Goal: Find specific page/section: Find specific page/section

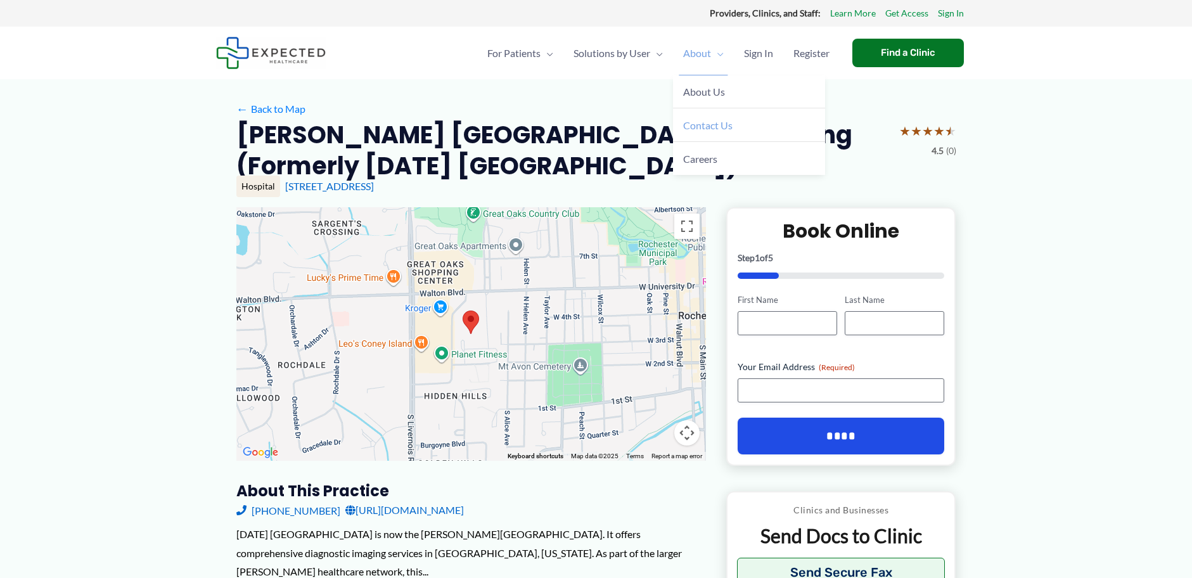
click at [719, 120] on span "Contact Us" at bounding box center [707, 125] width 49 height 12
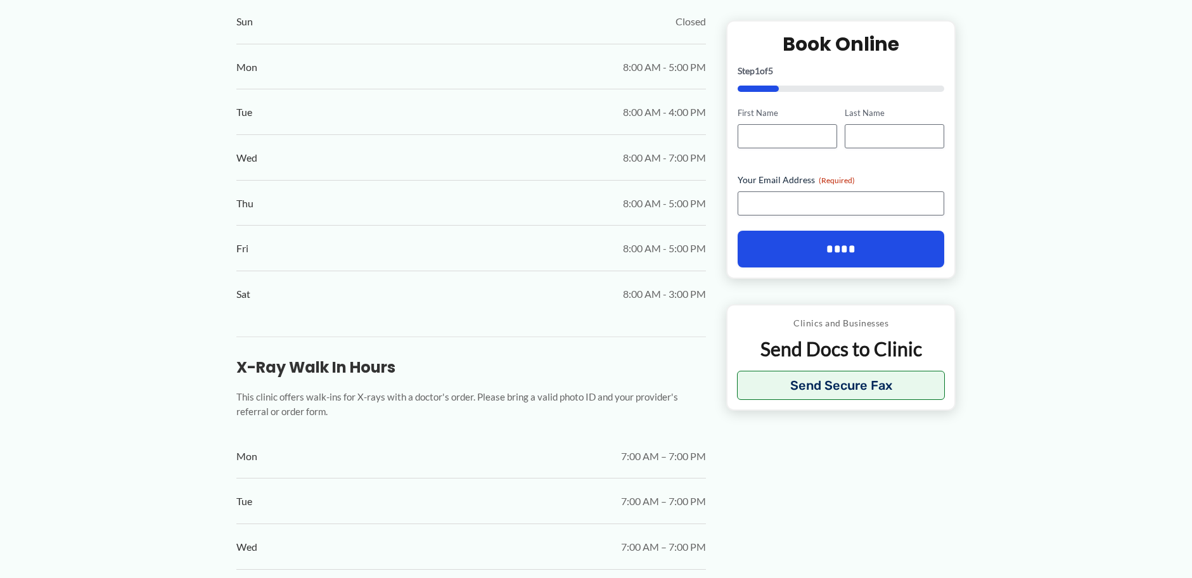
scroll to position [887, 0]
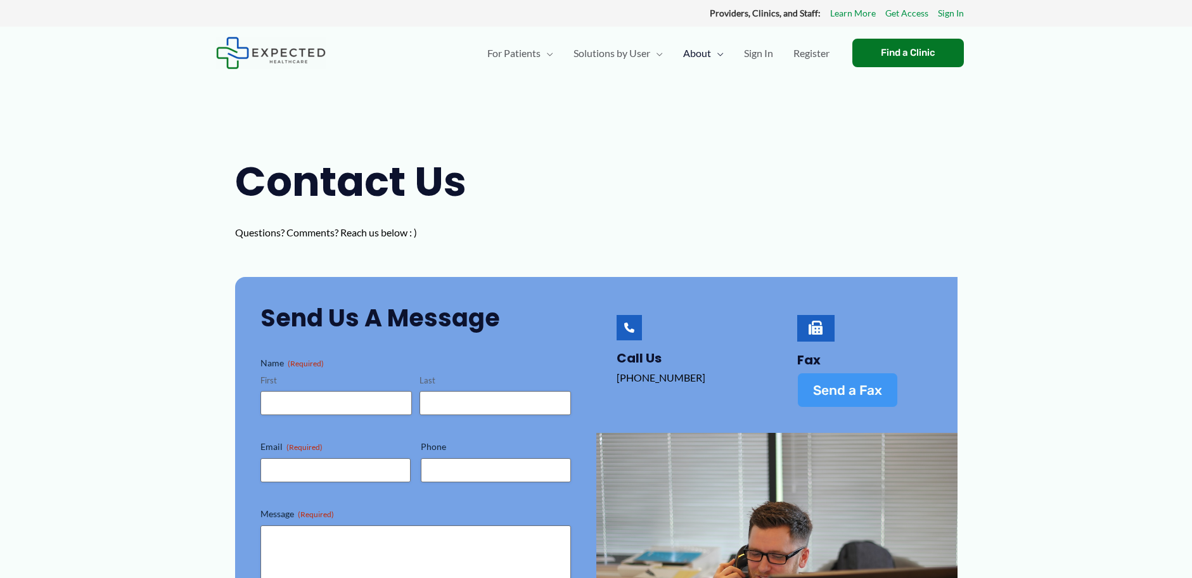
click at [814, 389] on span "Send a Fax" at bounding box center [847, 390] width 69 height 13
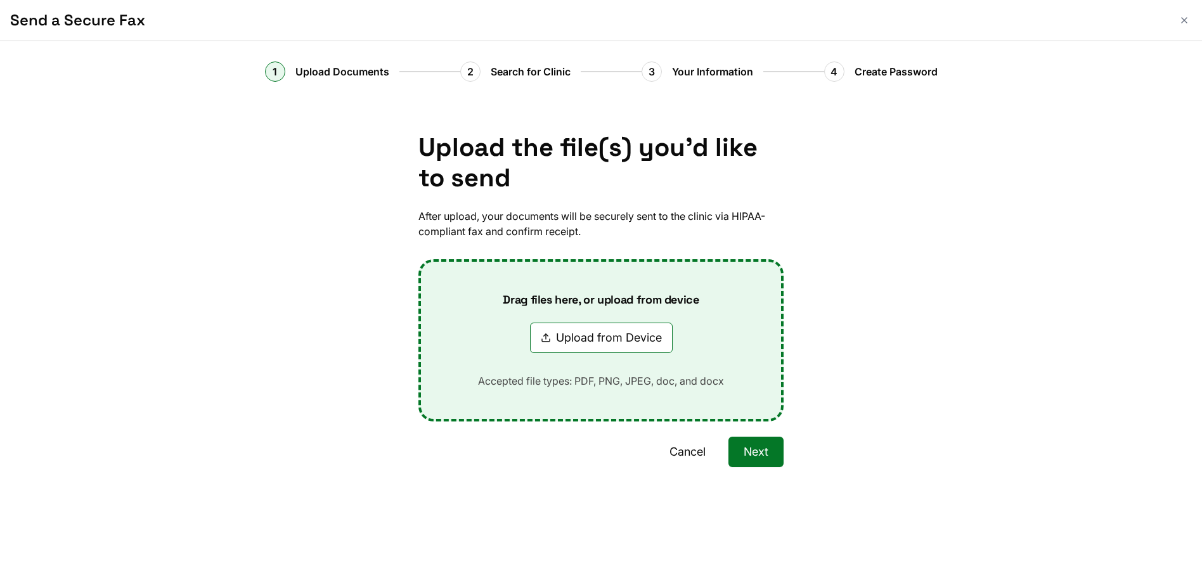
click at [695, 455] on button "Cancel" at bounding box center [687, 452] width 67 height 30
